Goal: Communication & Community: Answer question/provide support

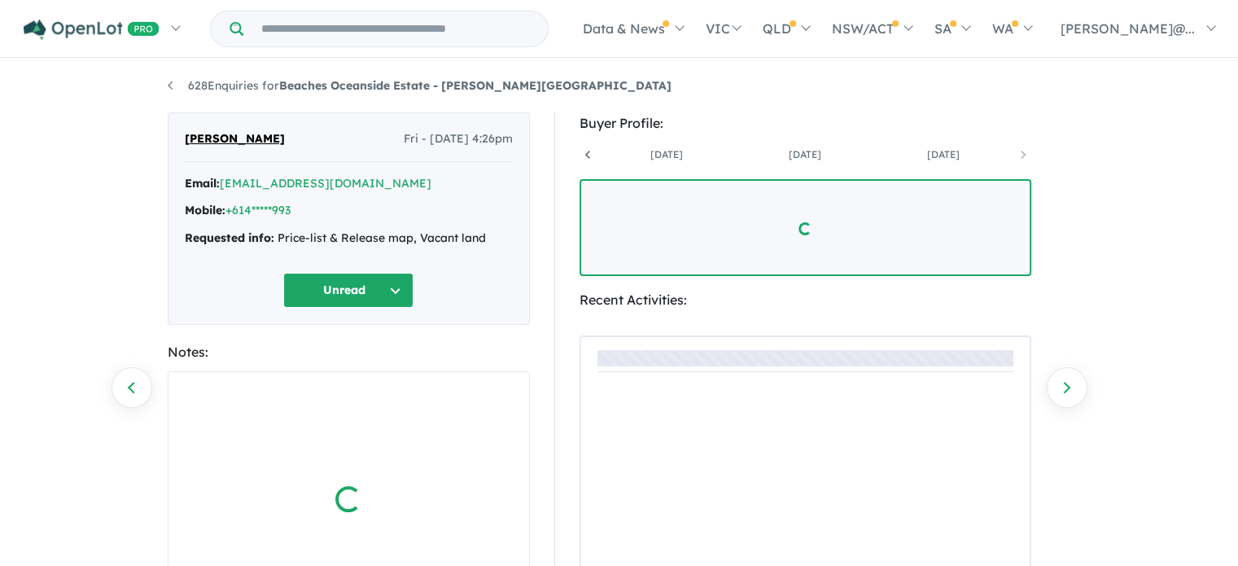
scroll to position [0, 536]
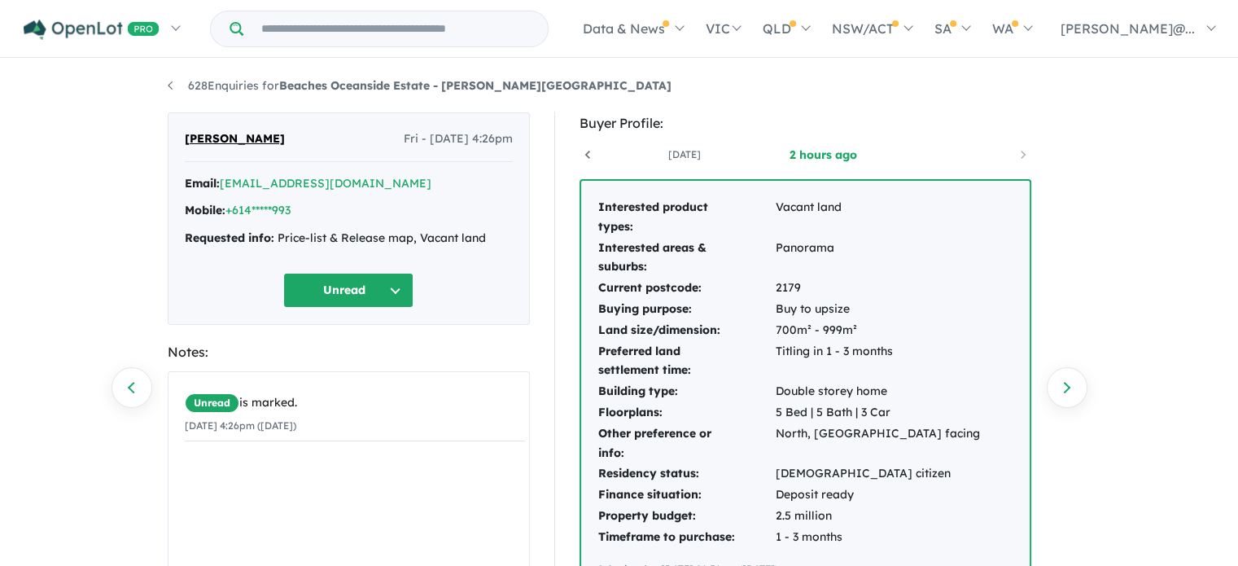
click at [361, 295] on button "Unread" at bounding box center [348, 290] width 130 height 35
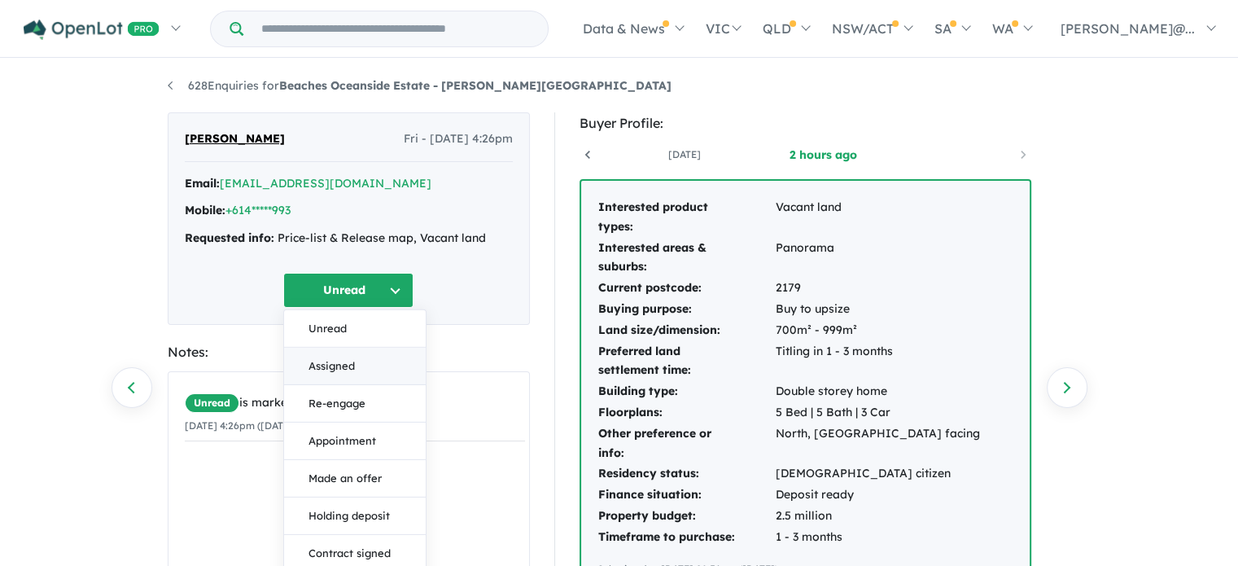
click at [366, 362] on button "Assigned" at bounding box center [355, 366] width 142 height 37
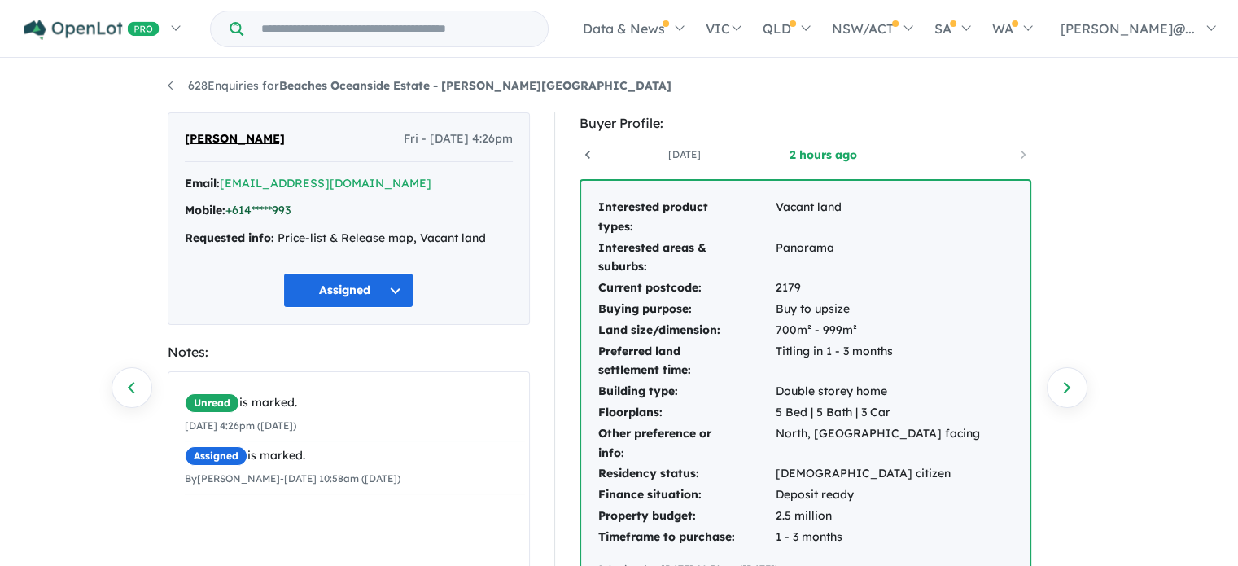
click at [269, 208] on link "+614*****993" at bounding box center [257, 210] width 65 height 15
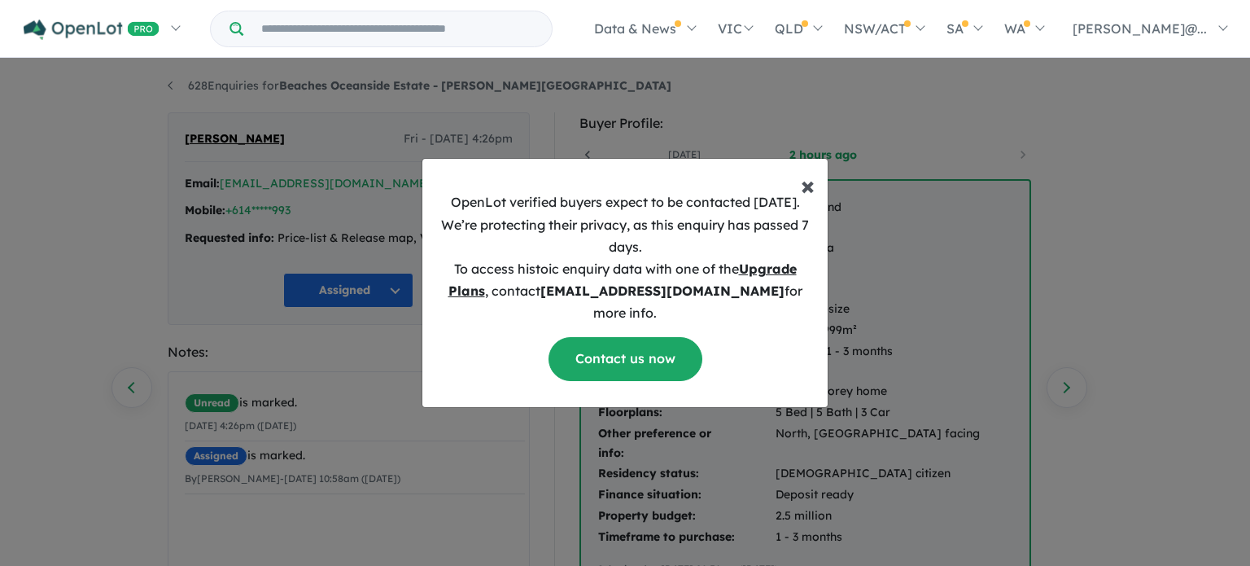
click at [811, 192] on span "×" at bounding box center [808, 185] width 14 height 33
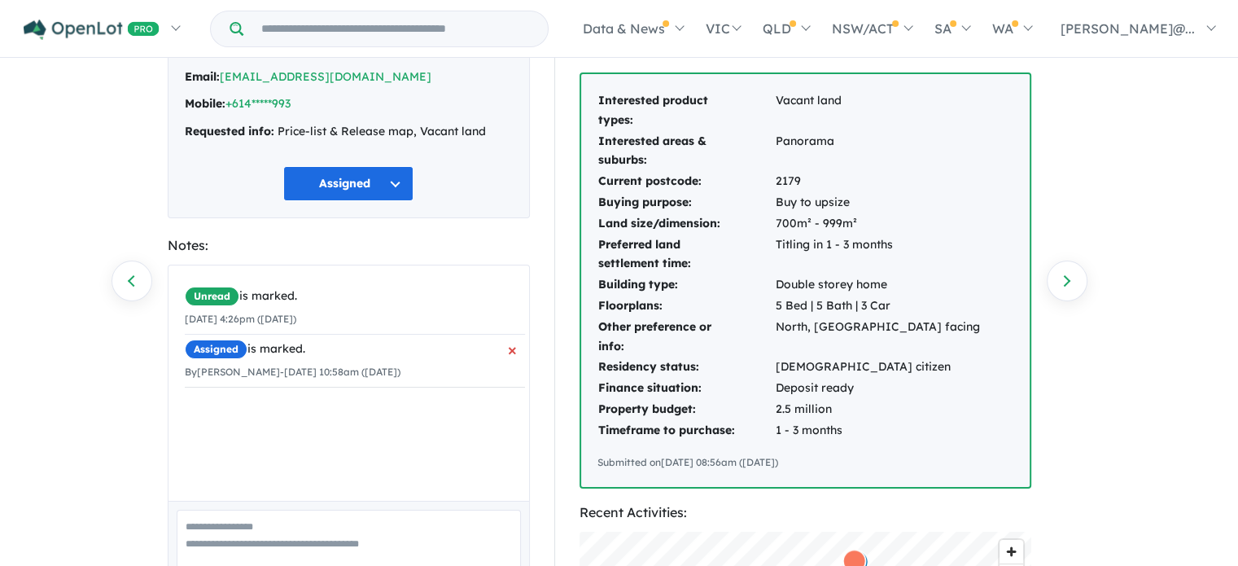
scroll to position [0, 0]
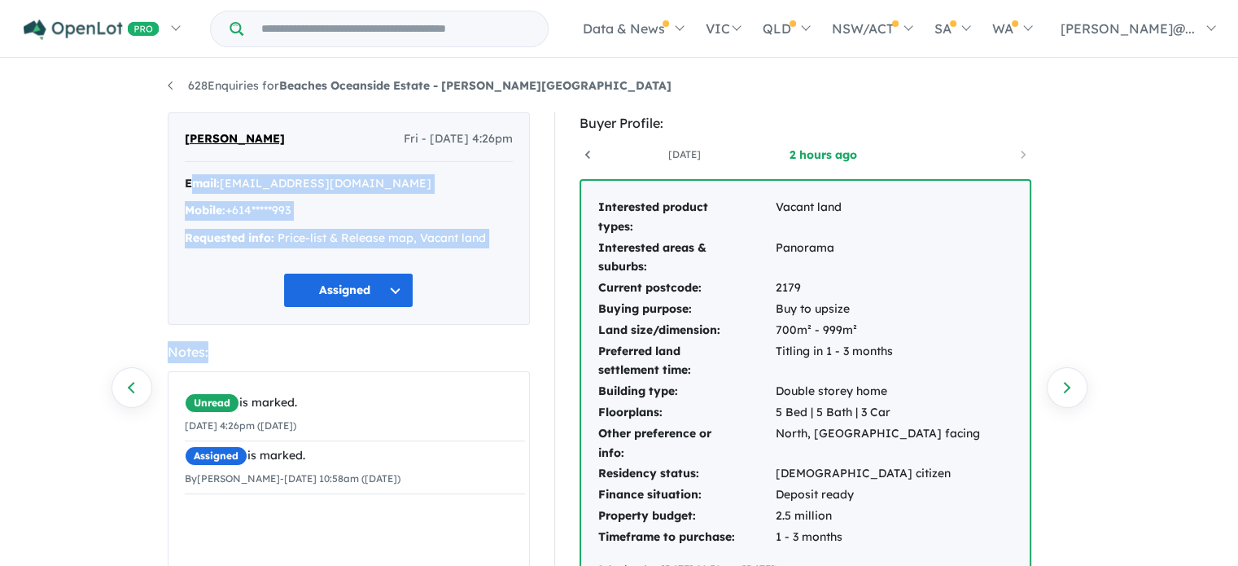
drag, startPoint x: 518, startPoint y: 340, endPoint x: 195, endPoint y: 186, distance: 357.5
click at [195, 186] on div "[PERSON_NAME] - [DATE] 4:26pm Email: [EMAIL_ADDRESS][DOMAIN_NAME] Mobile: +614*…" at bounding box center [349, 417] width 362 height 611
click at [440, 335] on div "[PERSON_NAME] - [DATE] 4:26pm Email: [EMAIL_ADDRESS][DOMAIN_NAME] Mobile: +614*…" at bounding box center [349, 417] width 362 height 611
click at [276, 216] on link "+614*****993" at bounding box center [257, 210] width 65 height 15
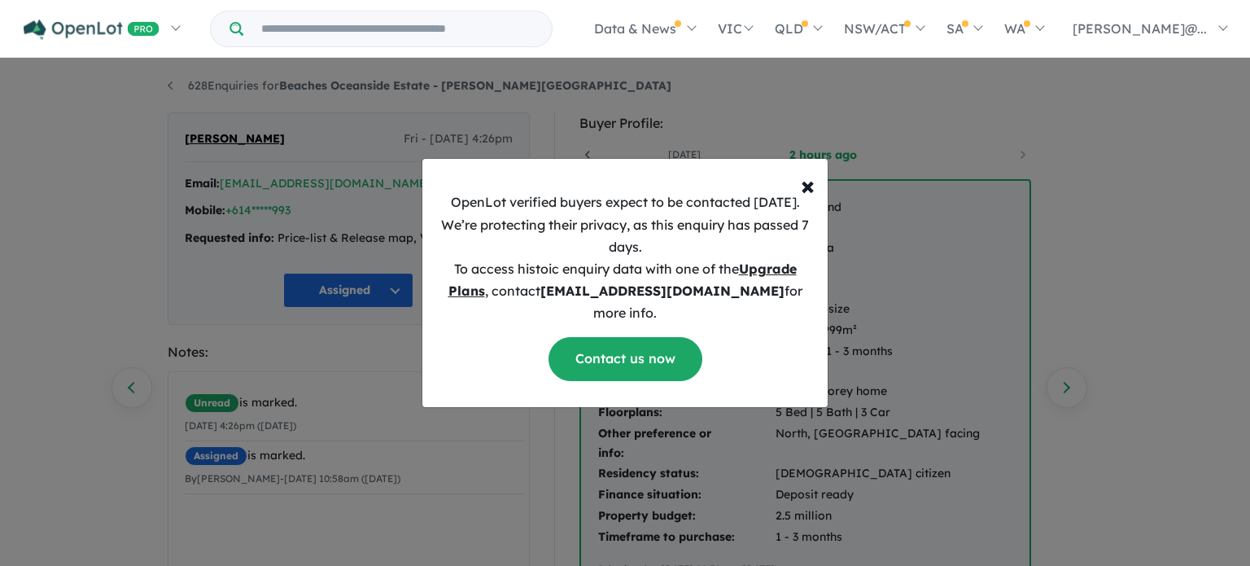
click at [379, 354] on div "× Close OpenLot verified buyers expect to be contacted [DATE]. We’re protecting…" at bounding box center [625, 283] width 1250 height 566
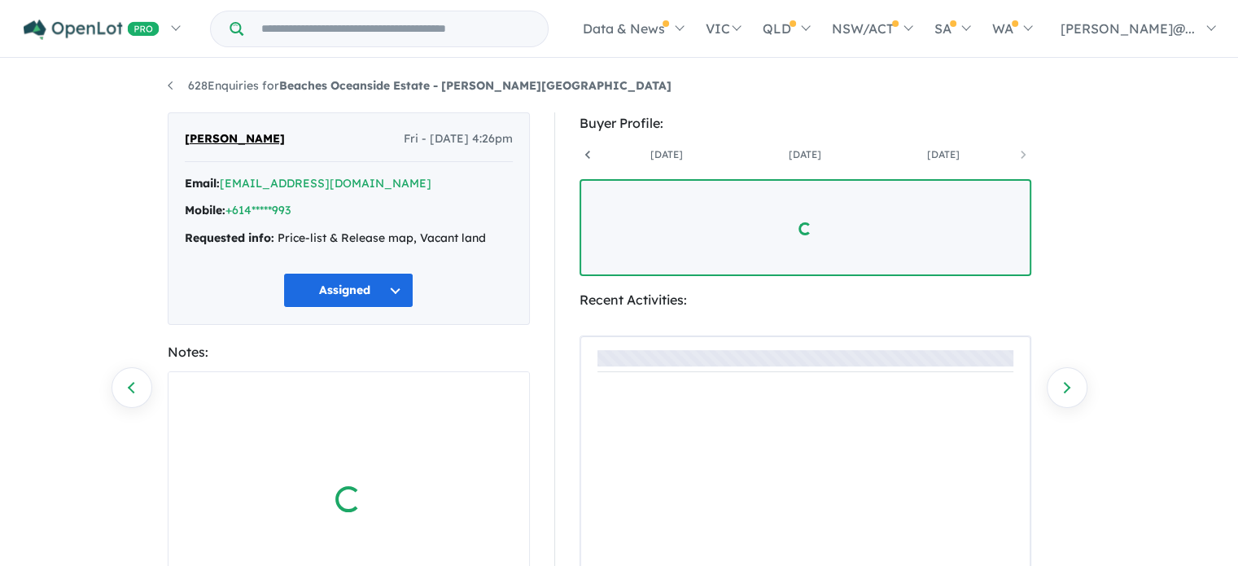
scroll to position [0, 536]
